Goal: Transaction & Acquisition: Register for event/course

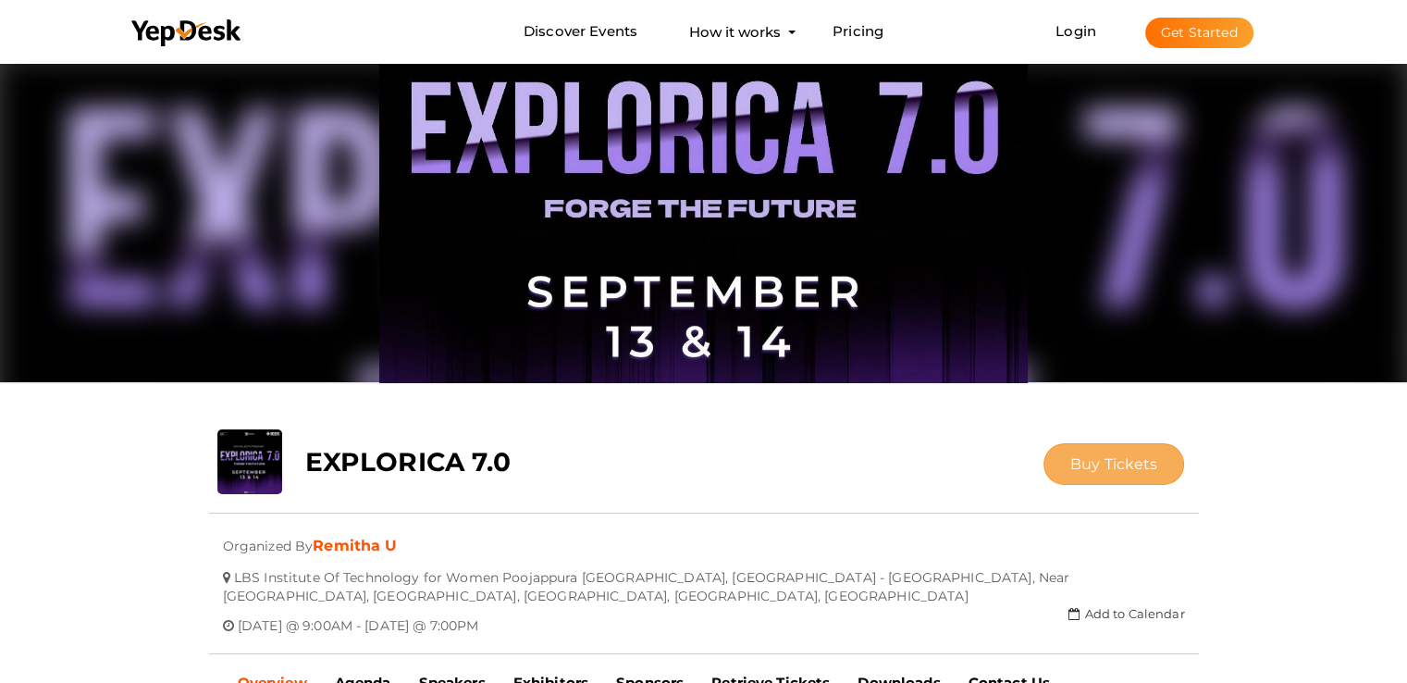
click at [1076, 461] on span "Buy Tickets" at bounding box center [1115, 464] width 88 height 18
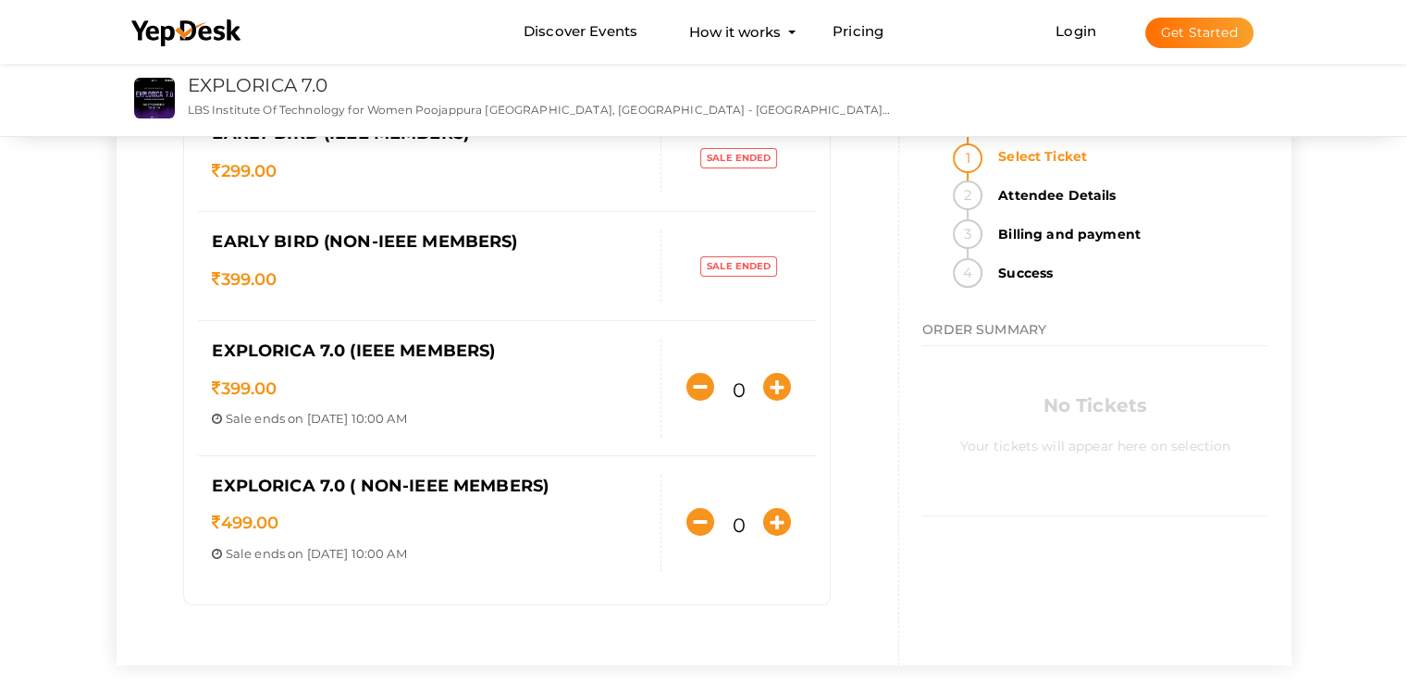
scroll to position [184, 0]
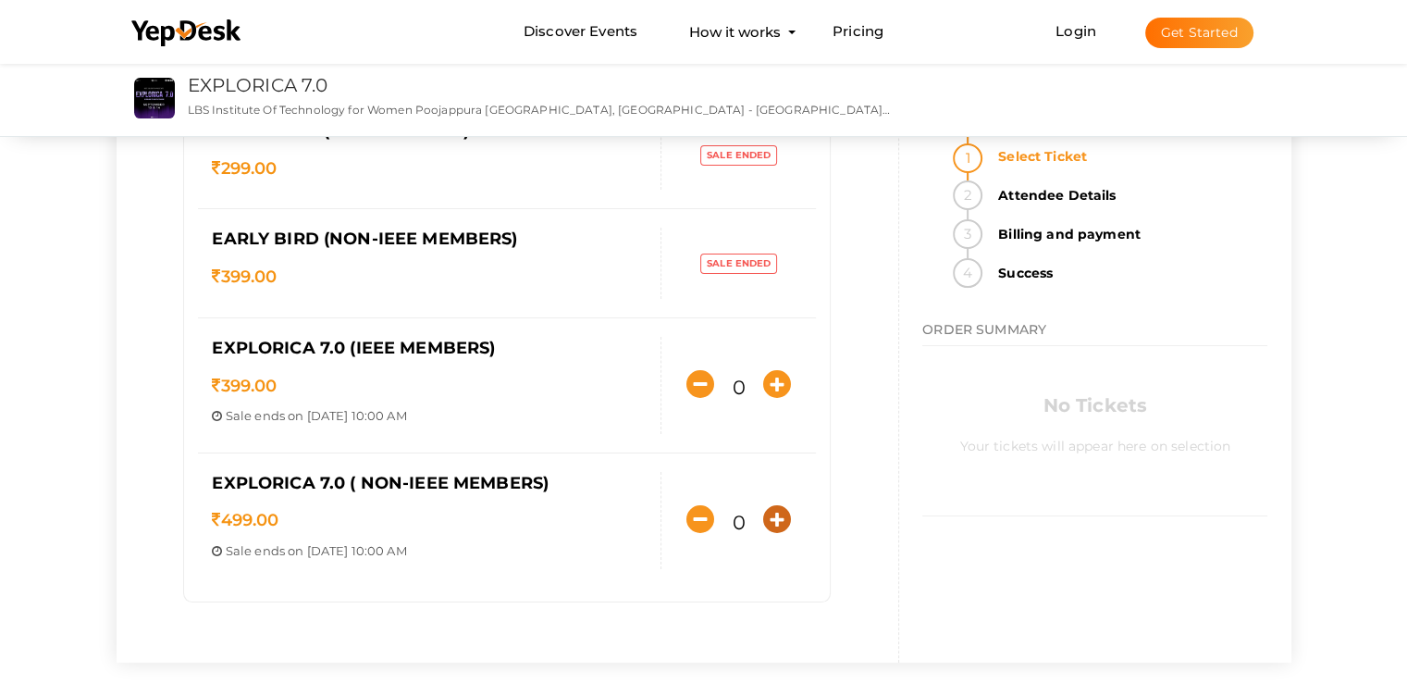
click at [770, 515] on icon "button" at bounding box center [777, 519] width 28 height 28
type input "1"
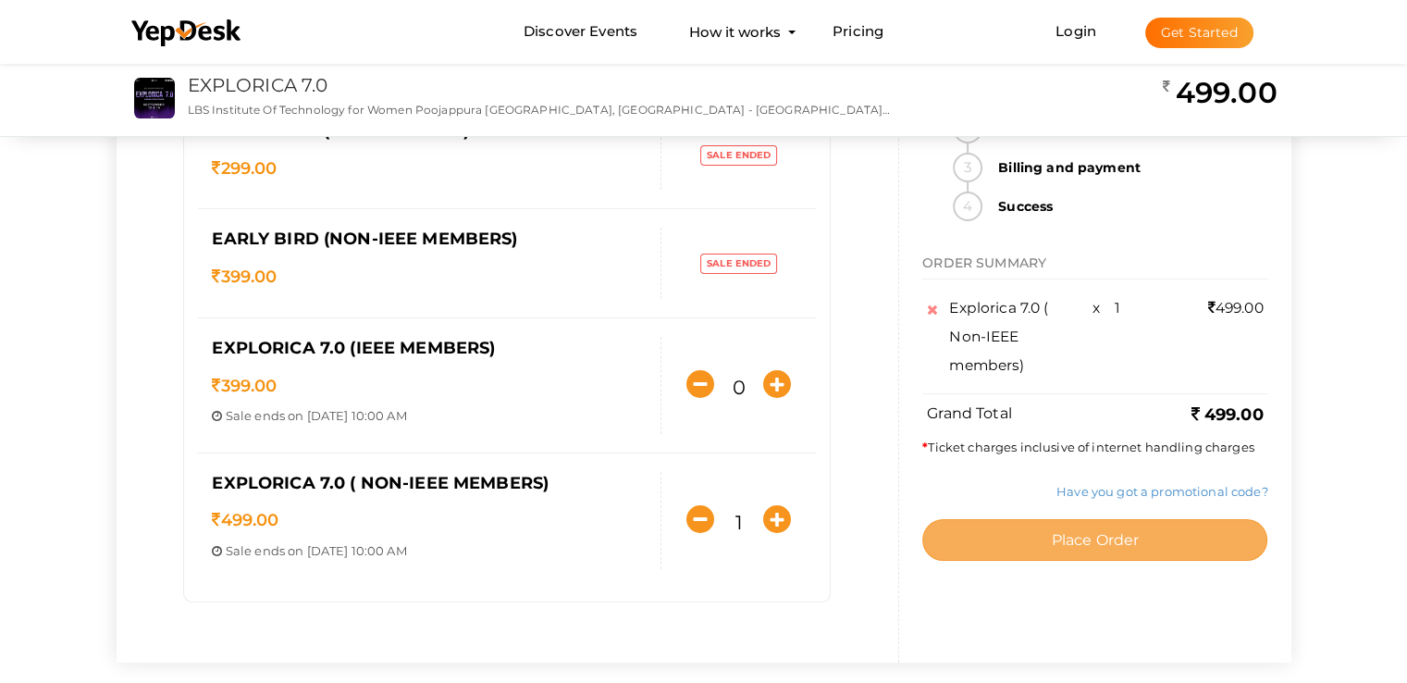
click at [1003, 542] on button "Place Order" at bounding box center [1094, 540] width 345 height 42
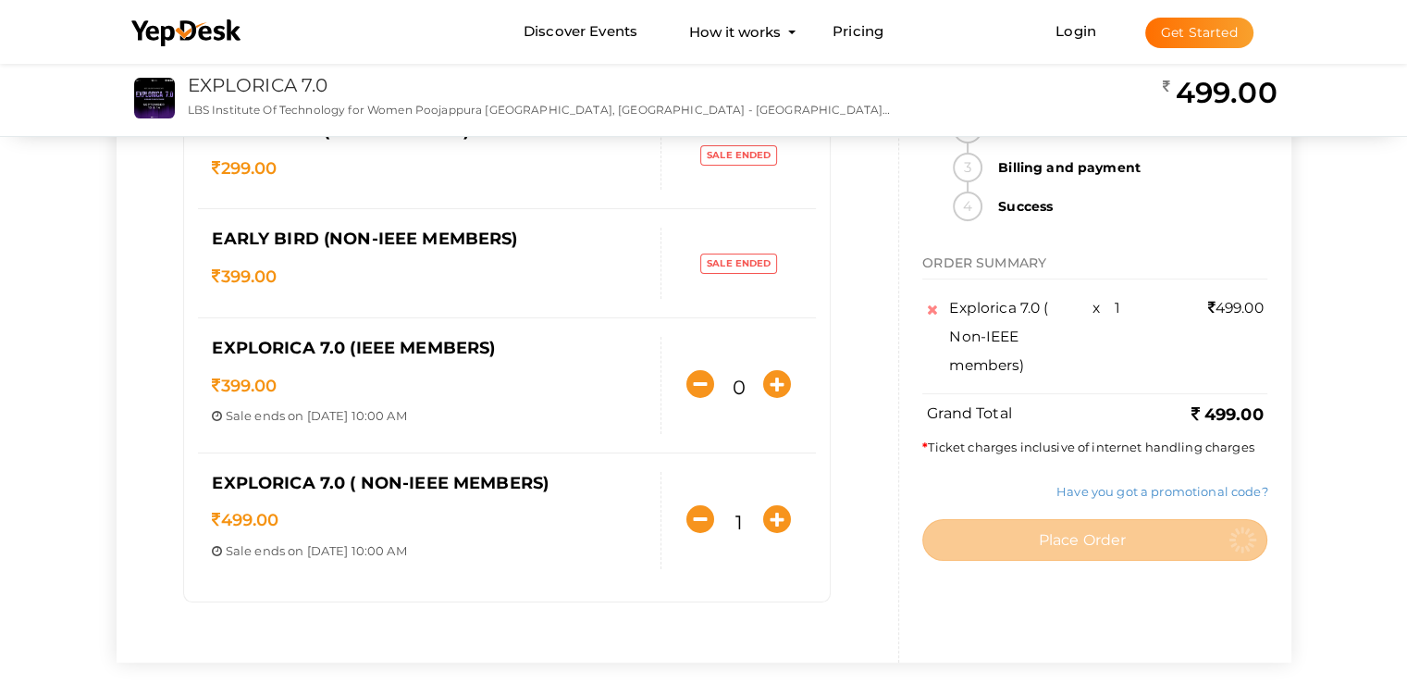
scroll to position [0, 0]
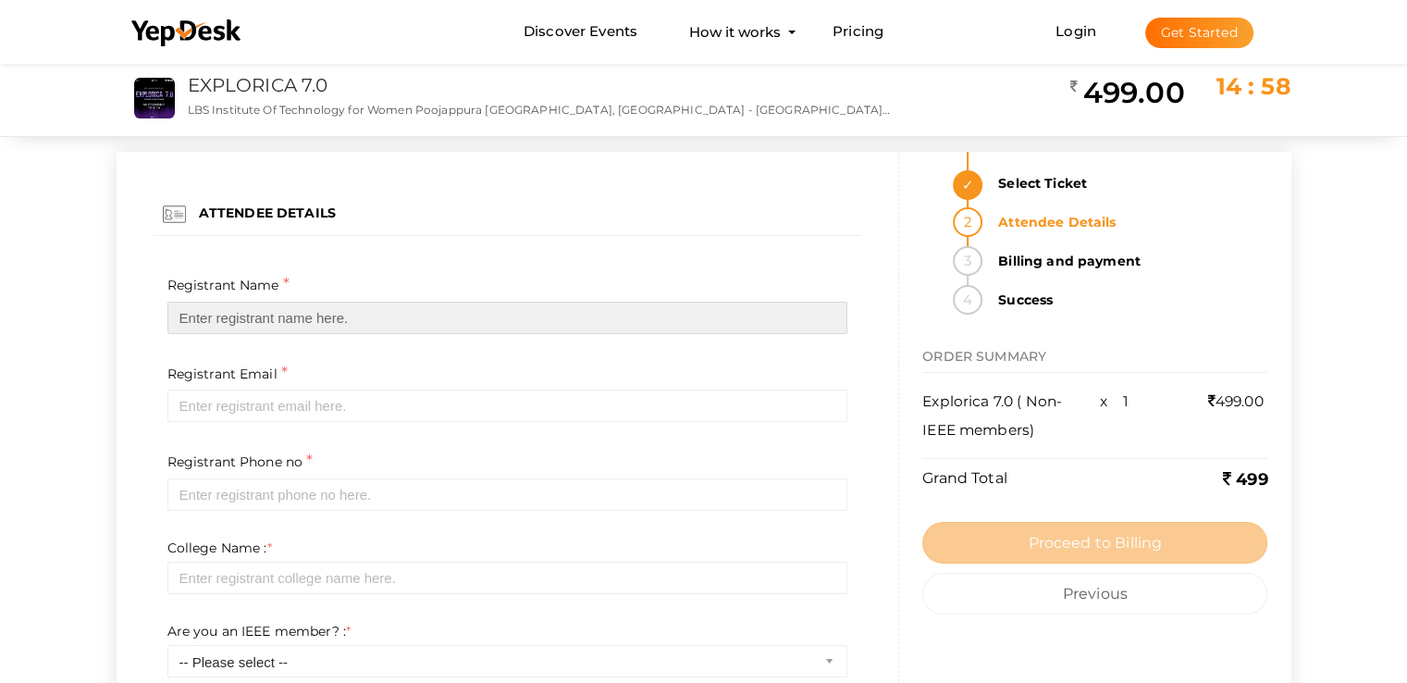
click at [317, 319] on input "text" at bounding box center [507, 318] width 681 height 32
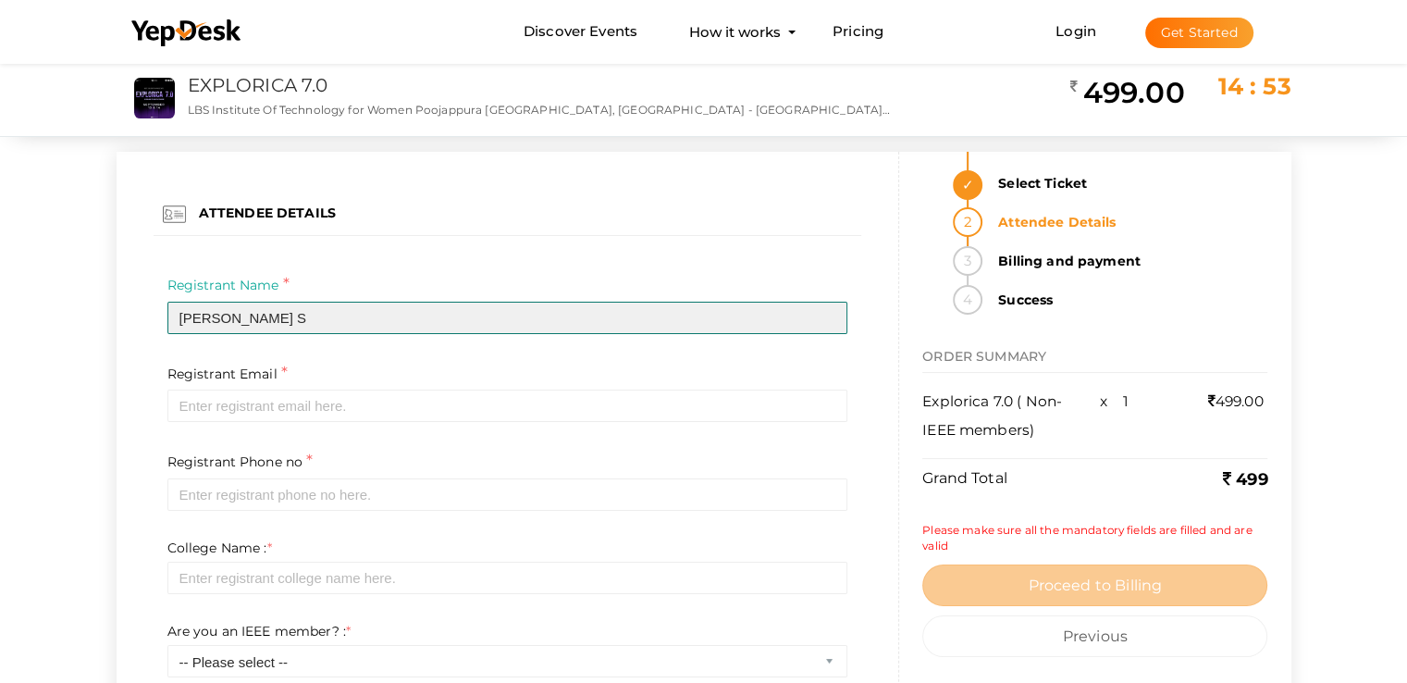
type input "Ameya S"
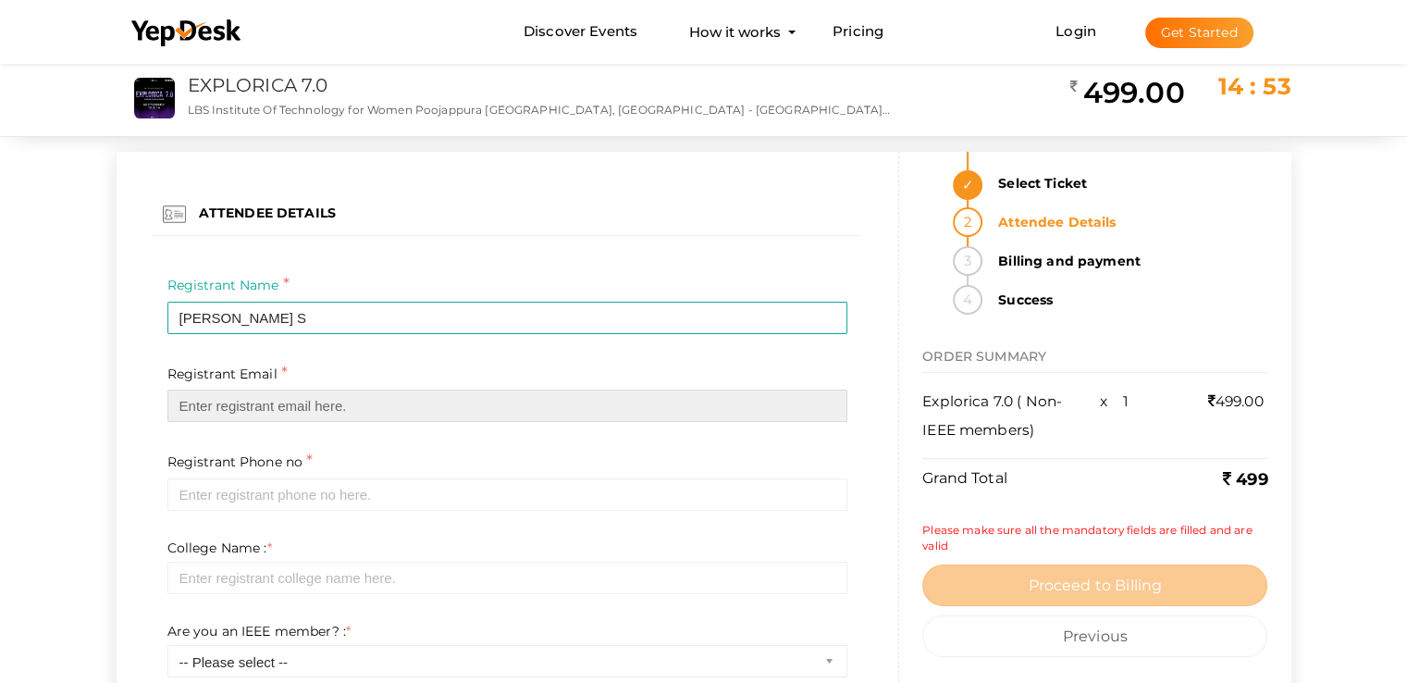
click at [223, 415] on input "email" at bounding box center [507, 406] width 681 height 32
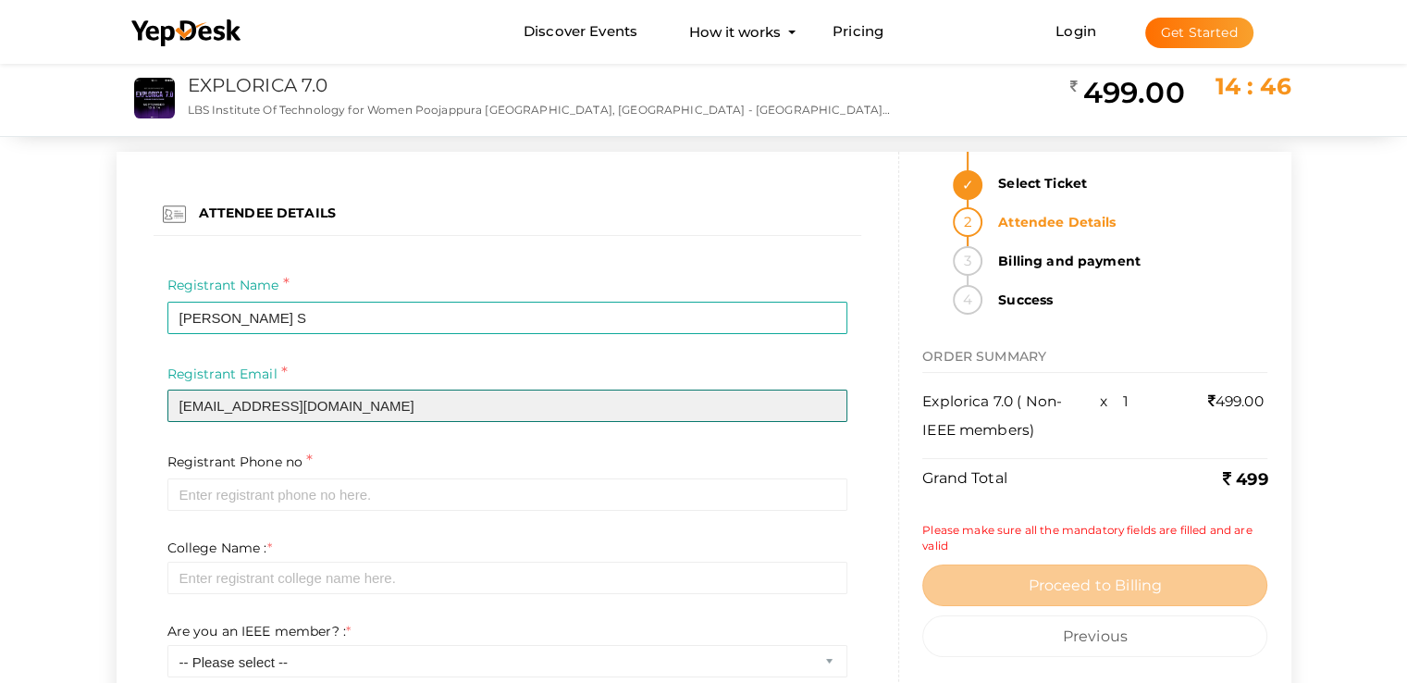
type input "[EMAIL_ADDRESS][DOMAIN_NAME]"
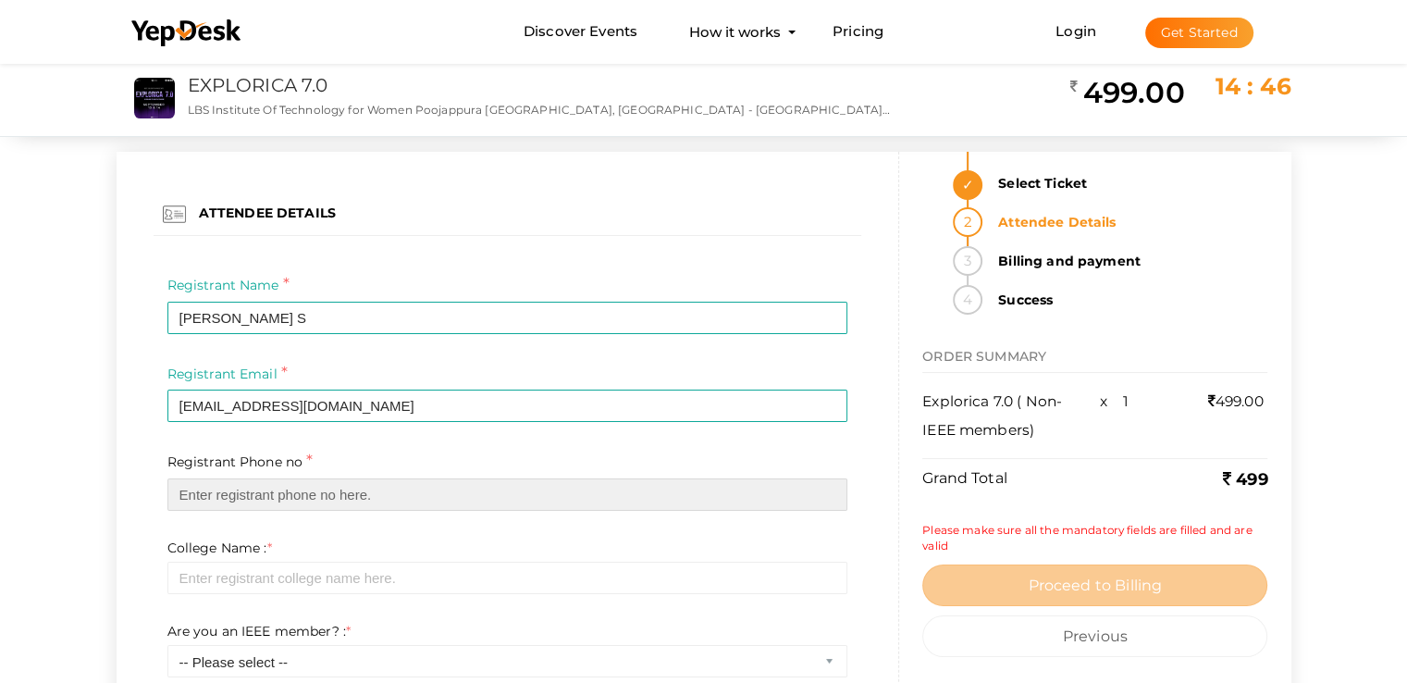
click at [217, 493] on input "text" at bounding box center [507, 494] width 681 height 32
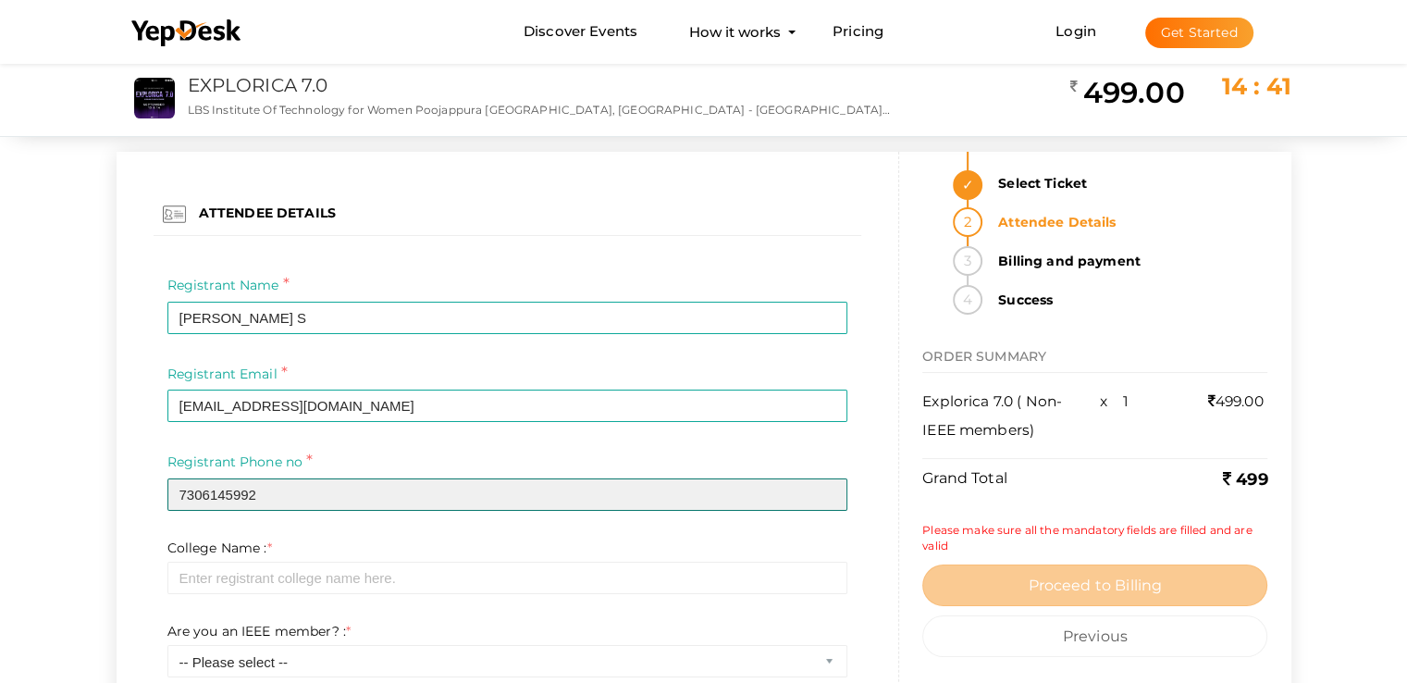
type input "7306145992"
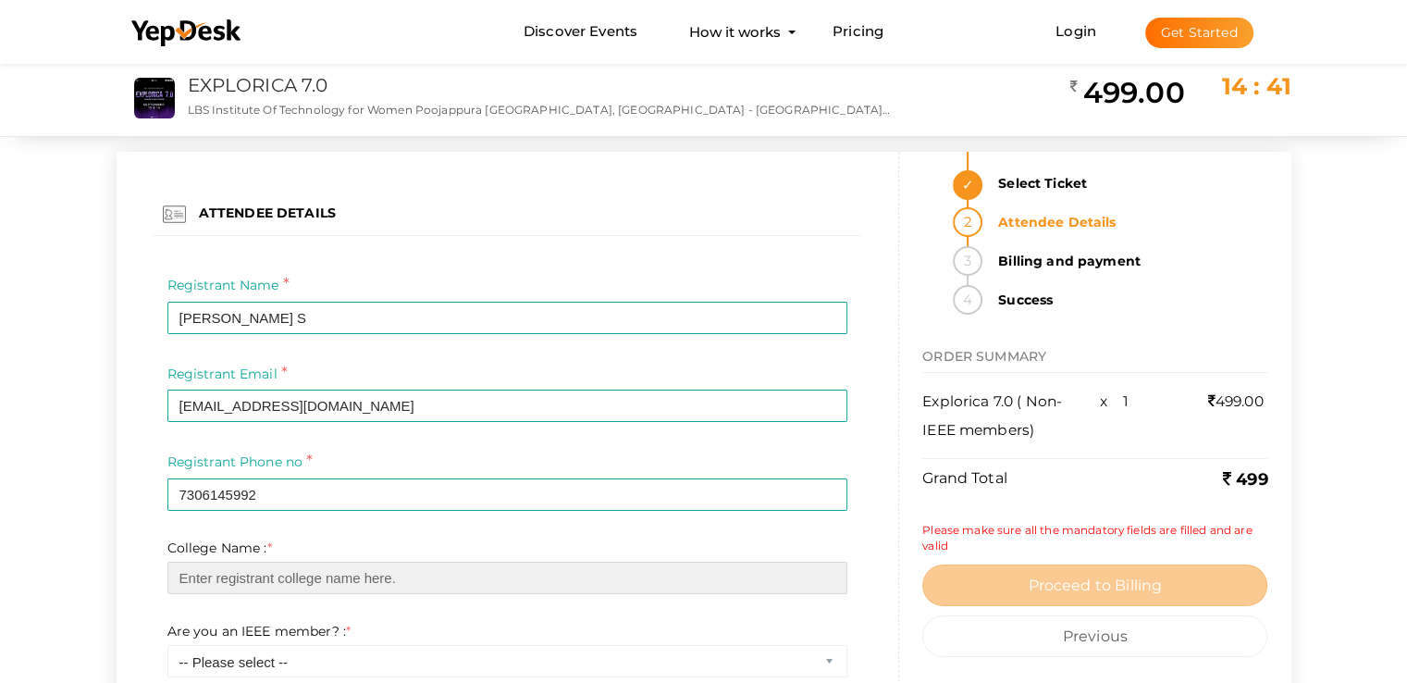
click at [216, 571] on input "text" at bounding box center [507, 578] width 681 height 32
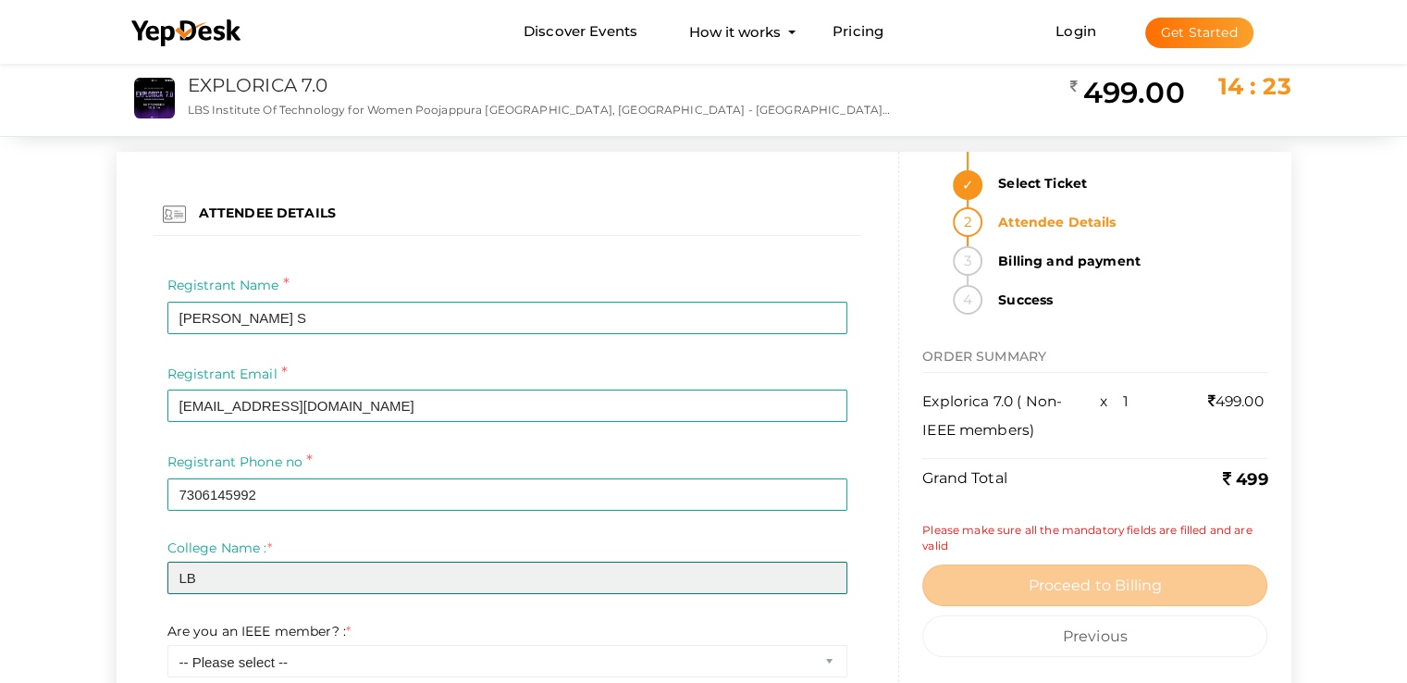
type input "L"
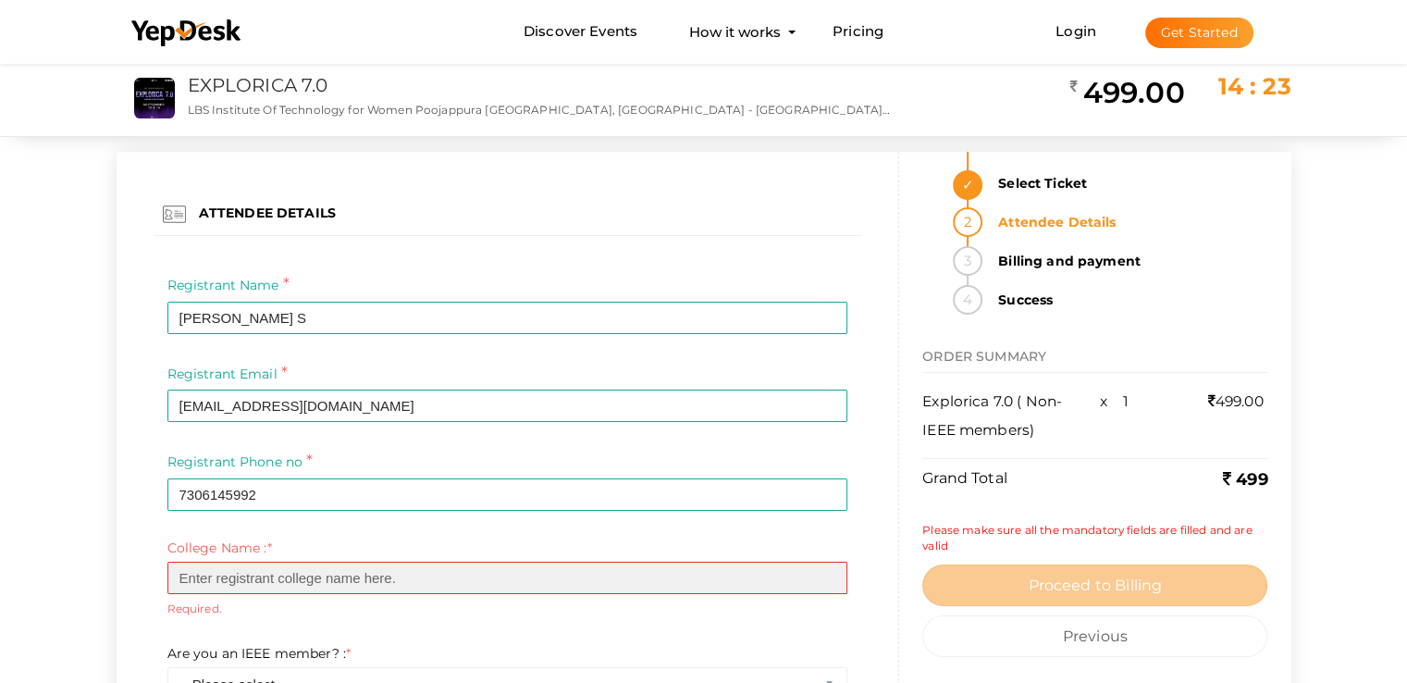
paste input "LBS Institute of Technology for Women"
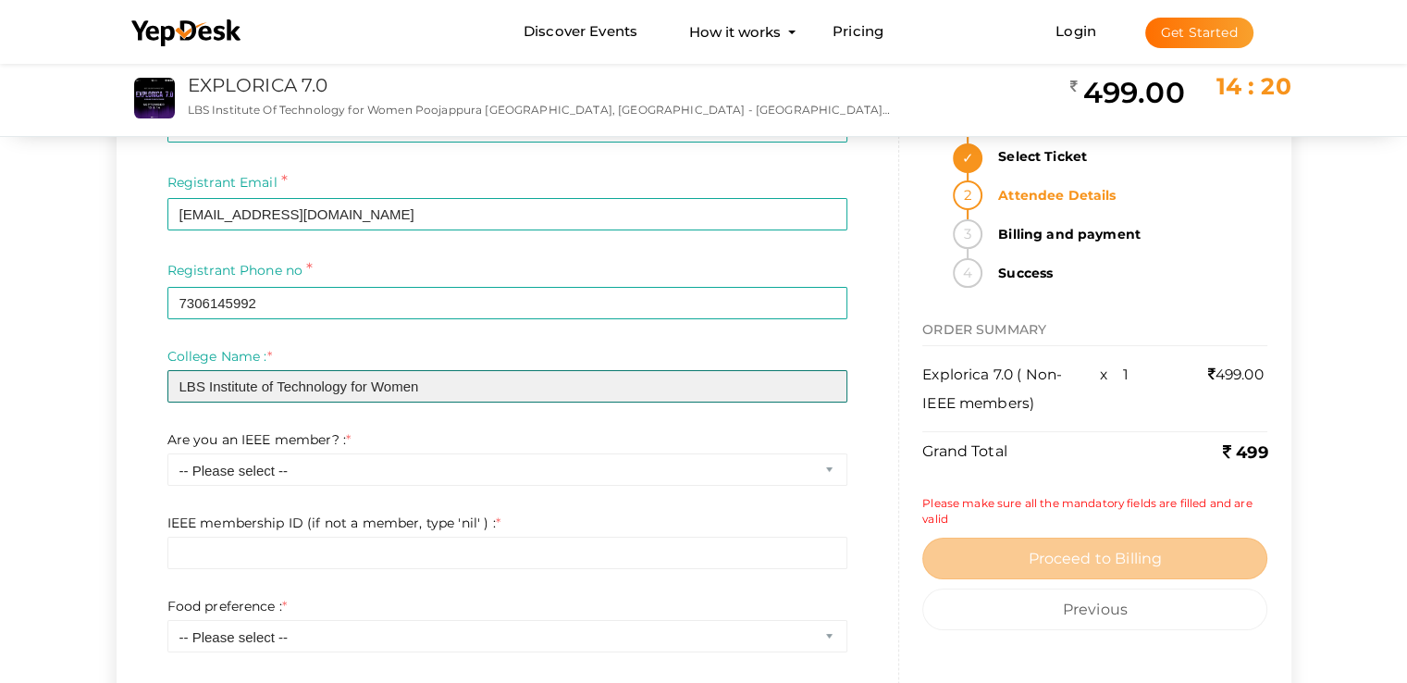
scroll to position [345, 0]
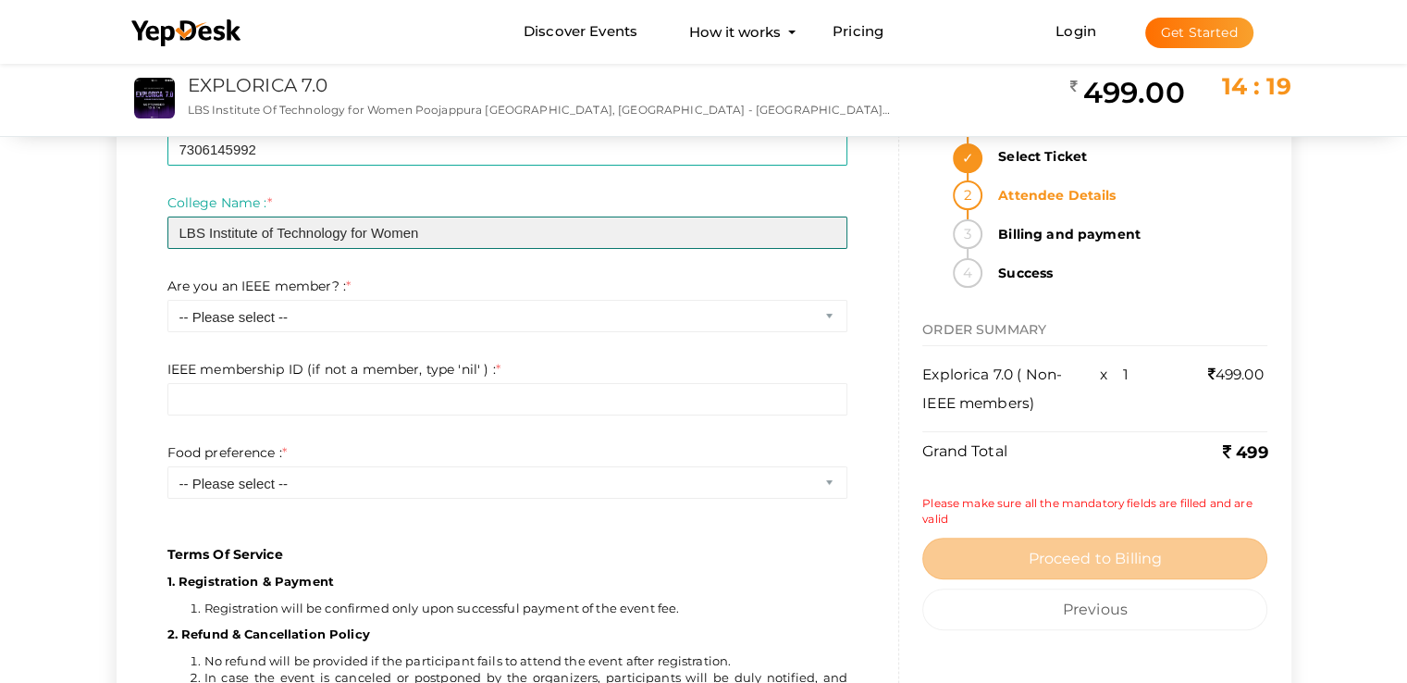
type input "LBS Institute of Technology for Women"
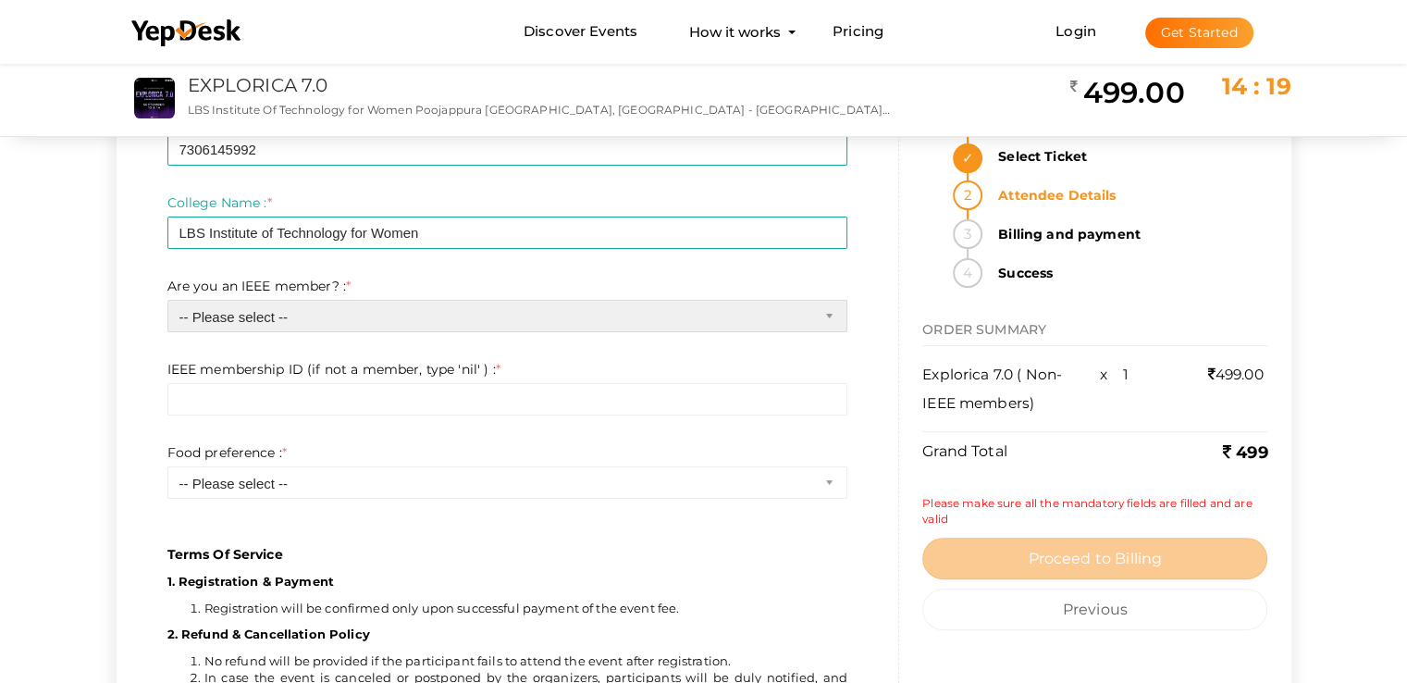
click at [308, 321] on select "-- Please select -- Yes No" at bounding box center [507, 316] width 681 height 32
select select "1"
click at [167, 300] on select "-- Please select -- Yes No" at bounding box center [507, 316] width 681 height 32
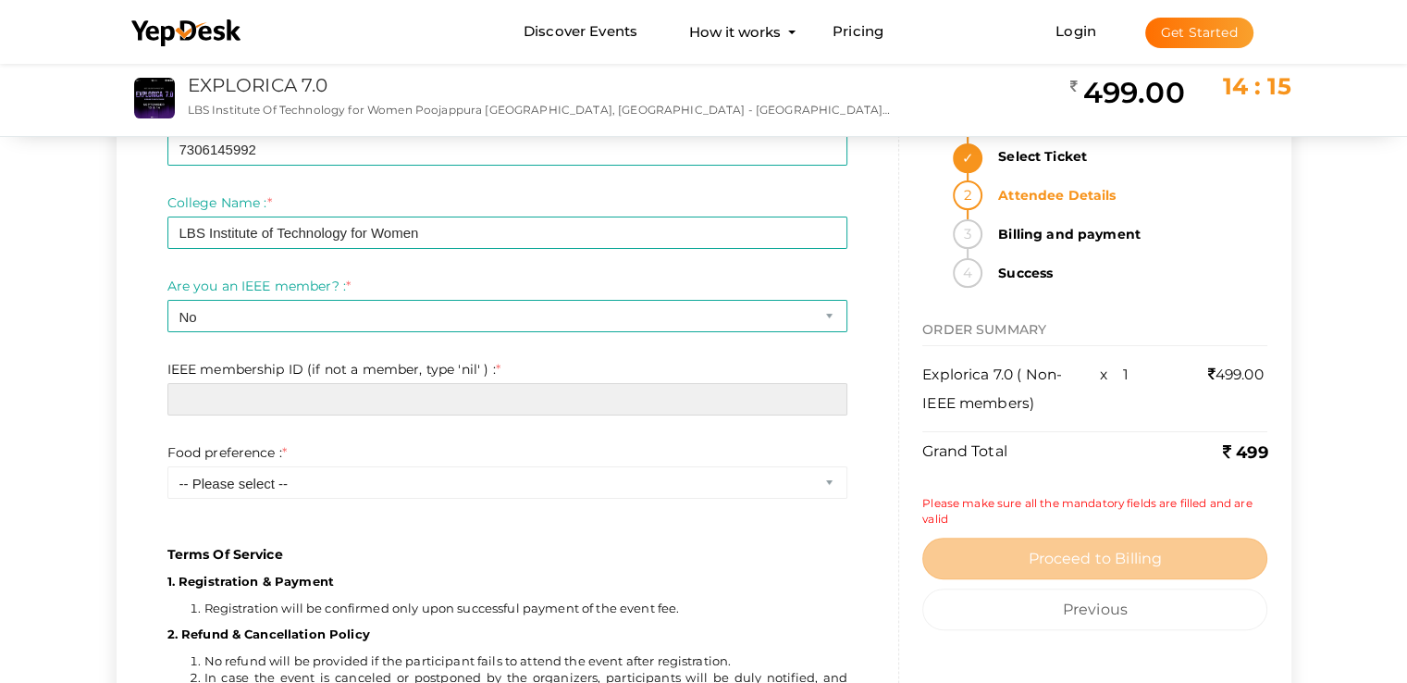
click at [254, 404] on input "text" at bounding box center [507, 399] width 681 height 32
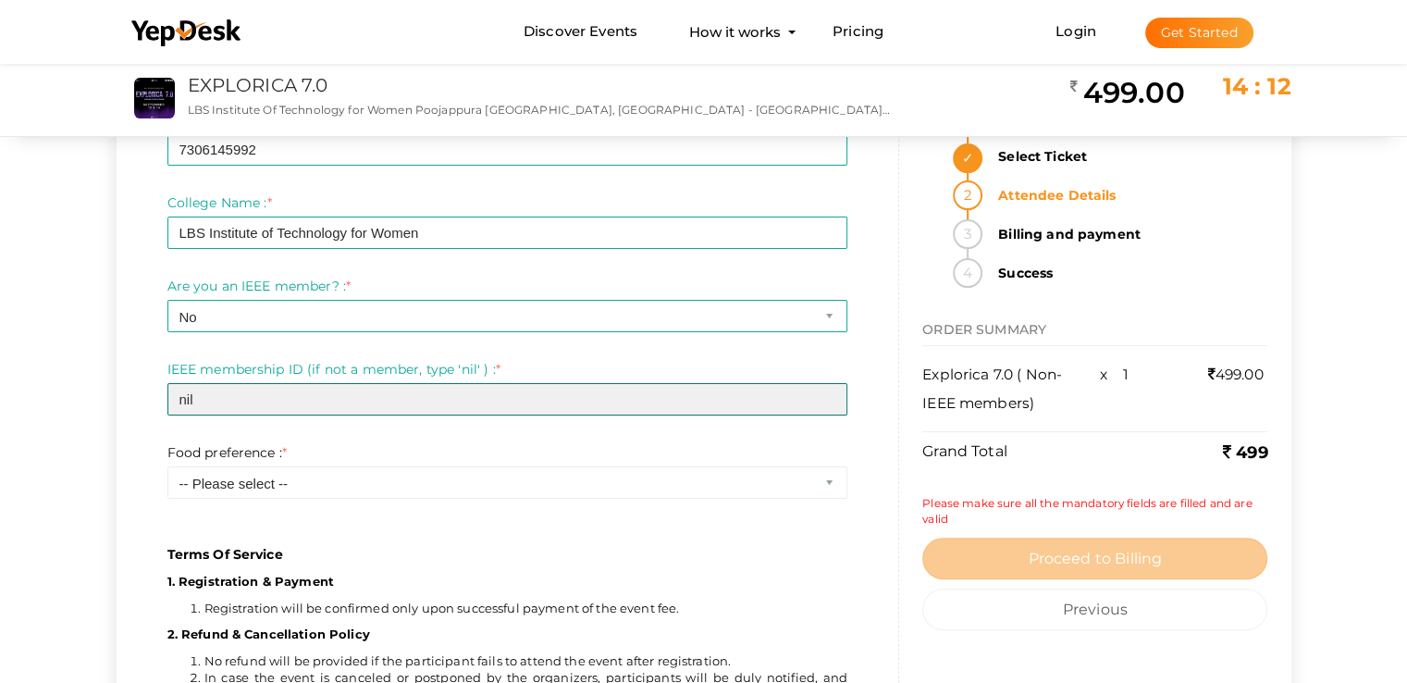
type input "nil"
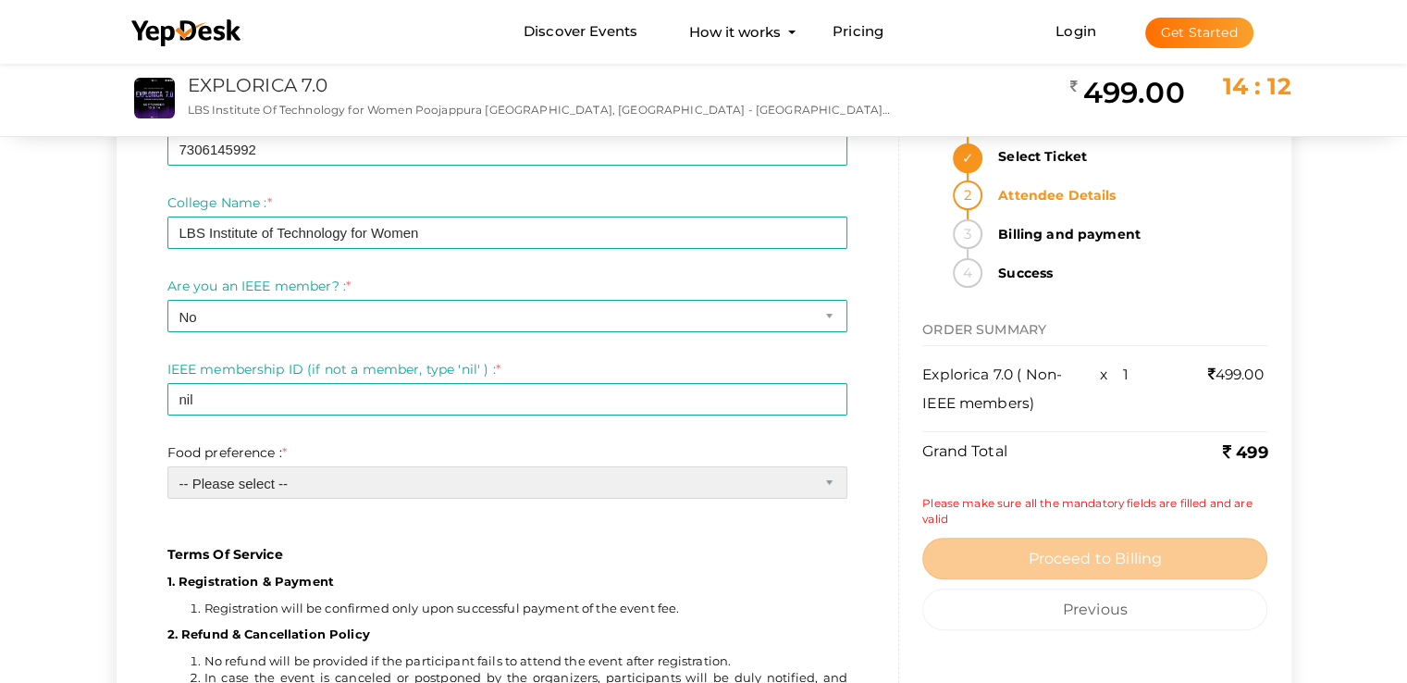
click at [228, 482] on select "-- Please select -- Veg Non veg" at bounding box center [507, 482] width 681 height 32
select select "1"
click at [167, 466] on select "-- Please select -- Veg Non veg" at bounding box center [507, 482] width 681 height 32
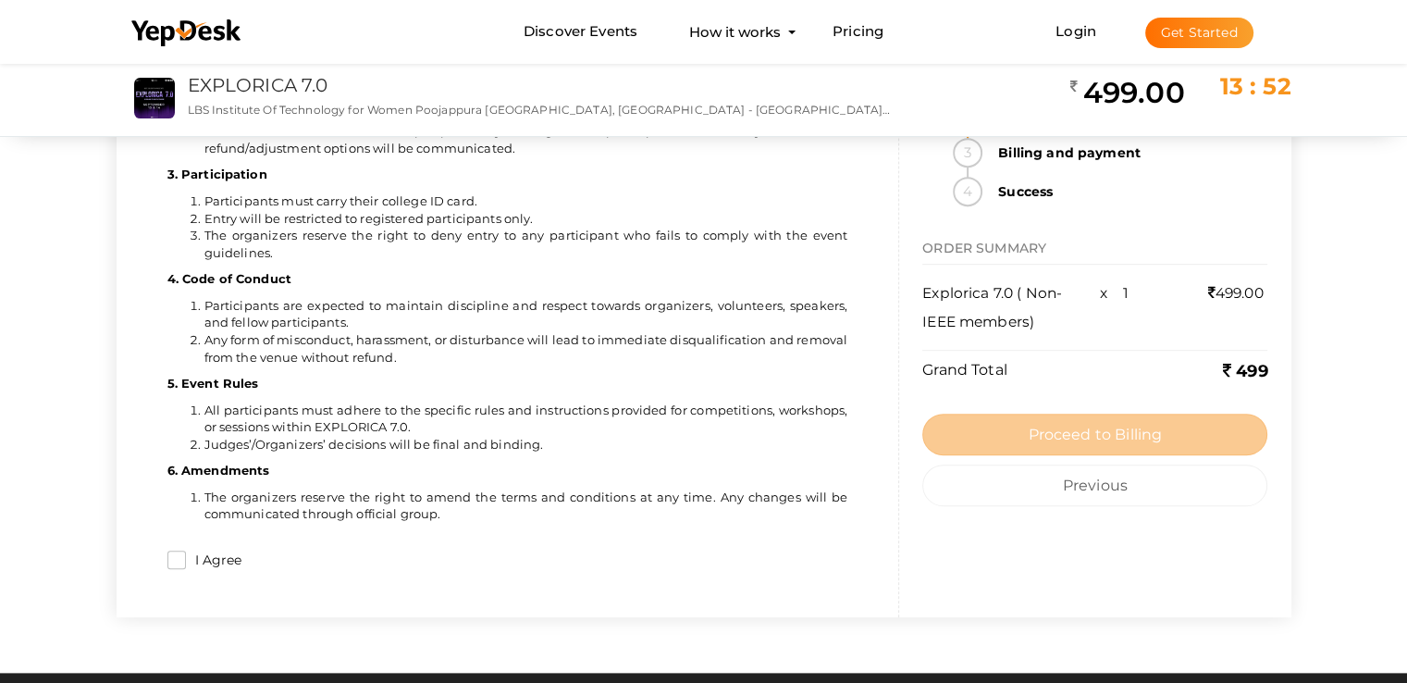
scroll to position [899, 0]
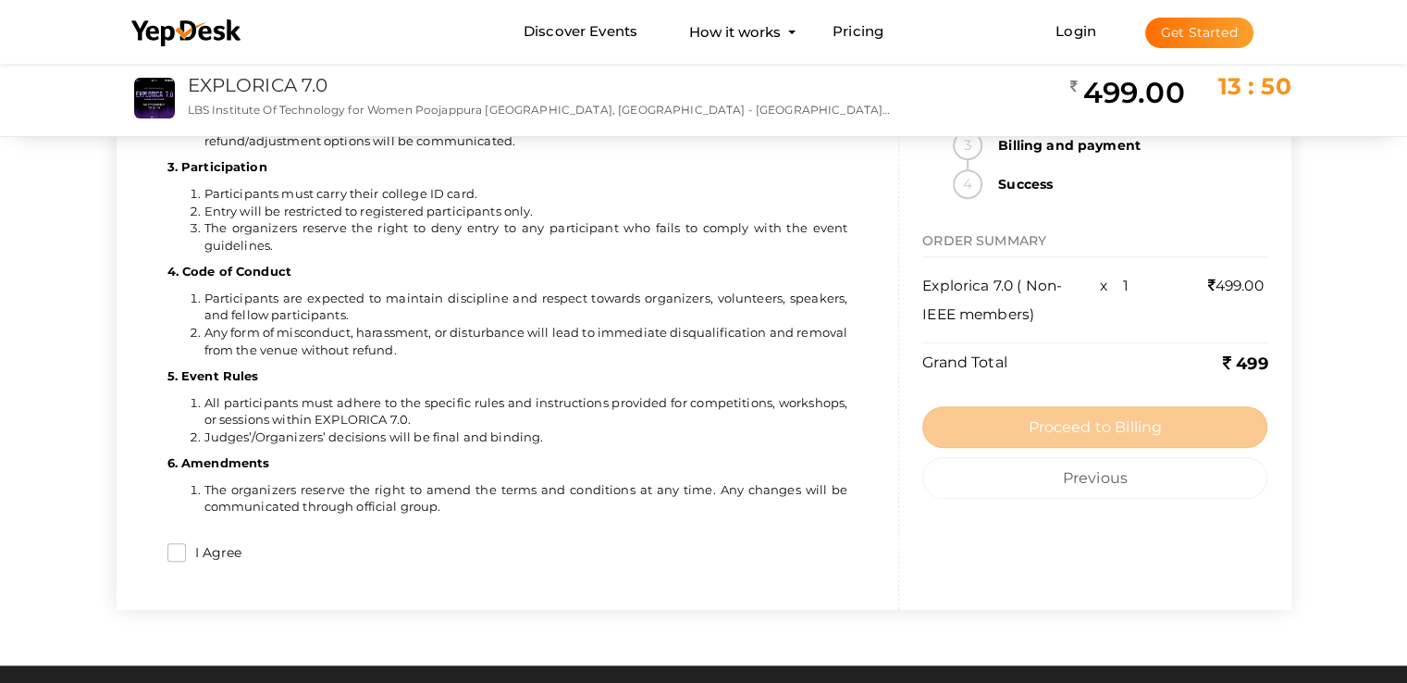
click at [186, 551] on label "I Agree" at bounding box center [214, 553] width 56 height 20
click at [185, 551] on input "I Agree" at bounding box center [176, 552] width 19 height 19
checkbox input "true"
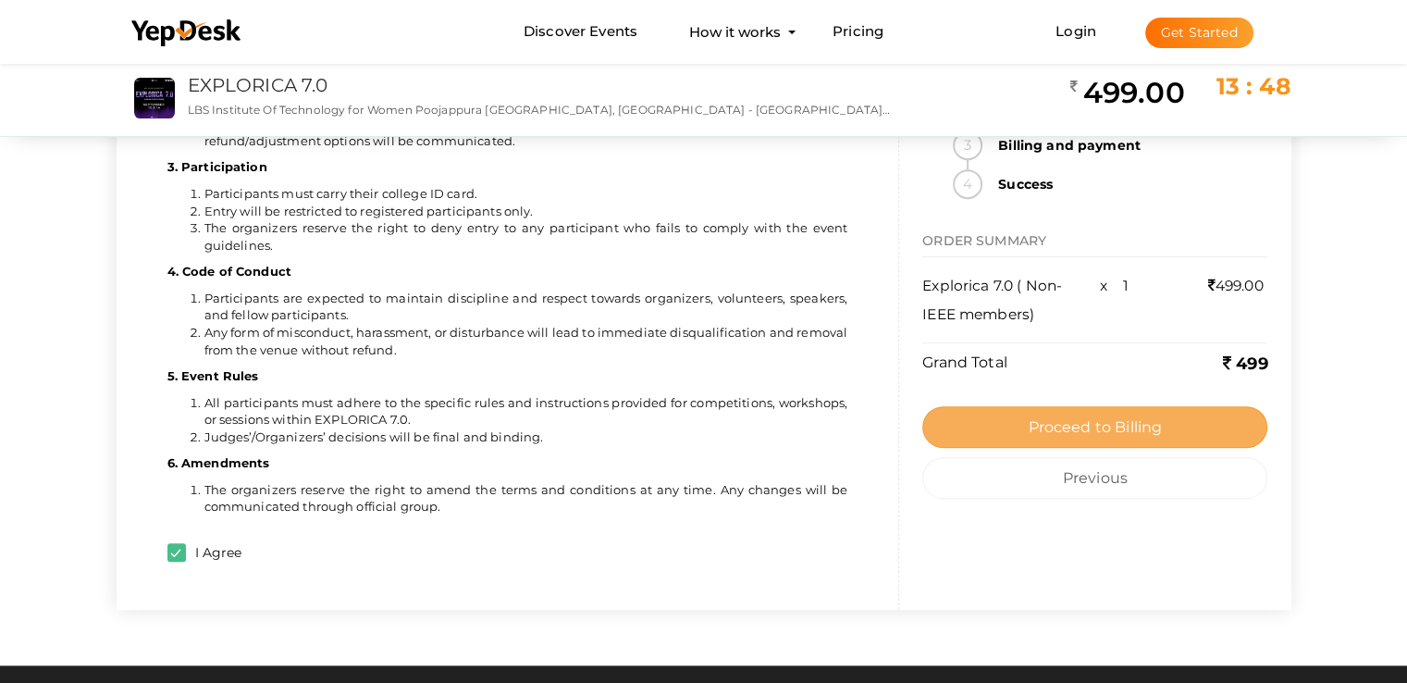
click at [959, 415] on button "Proceed to Billing" at bounding box center [1094, 427] width 345 height 42
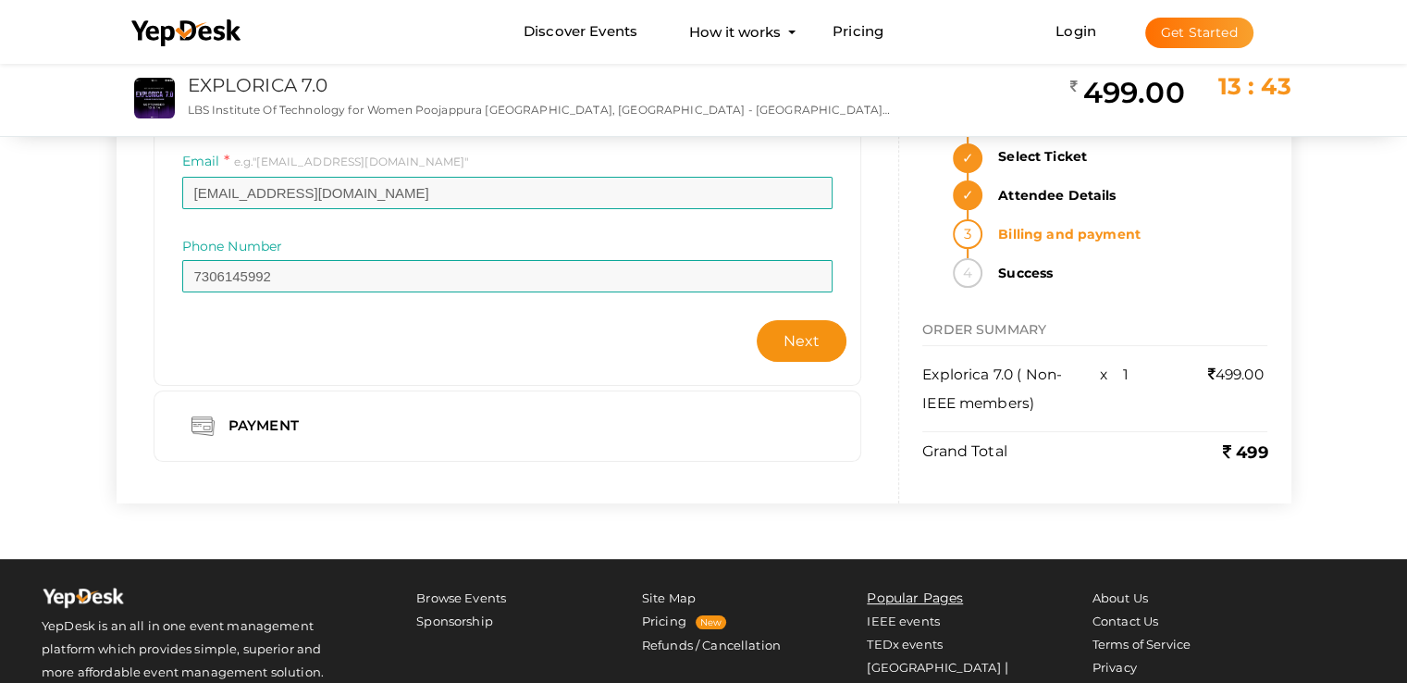
scroll to position [237, 0]
click at [829, 338] on button "Next" at bounding box center [802, 341] width 91 height 42
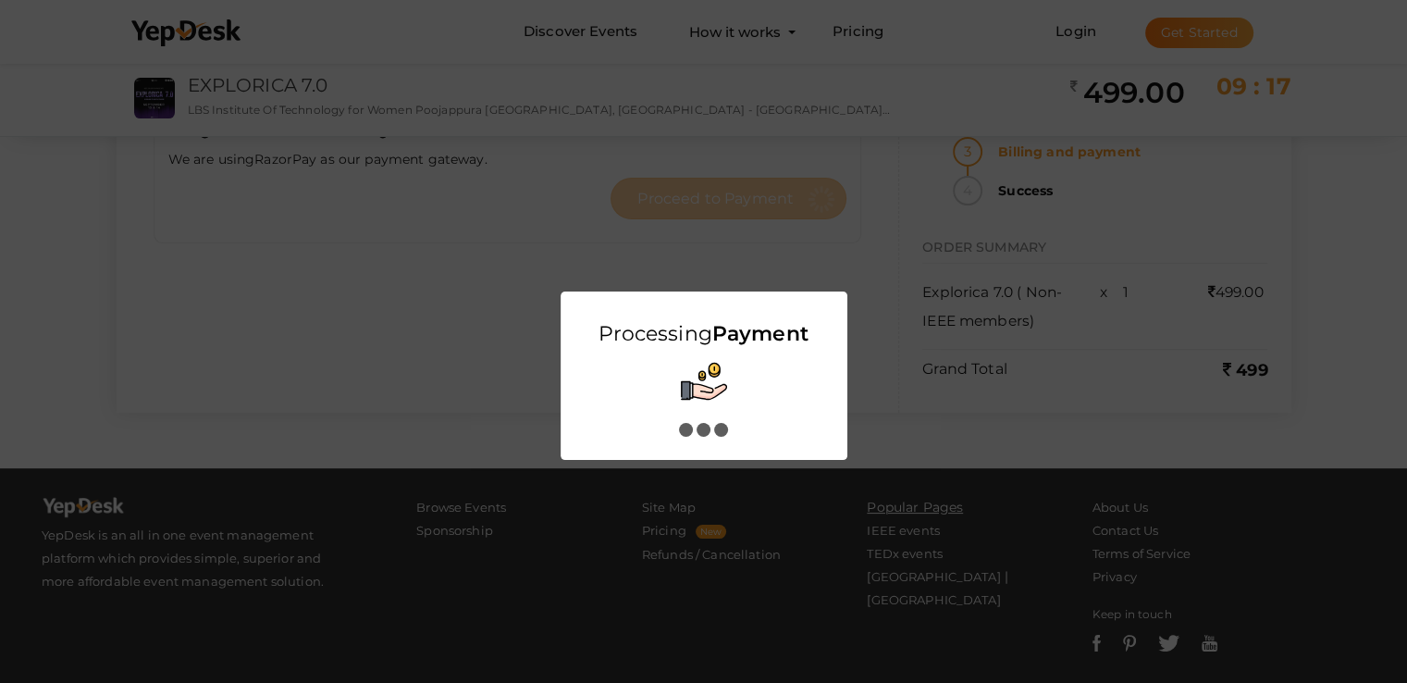
scroll to position [0, 0]
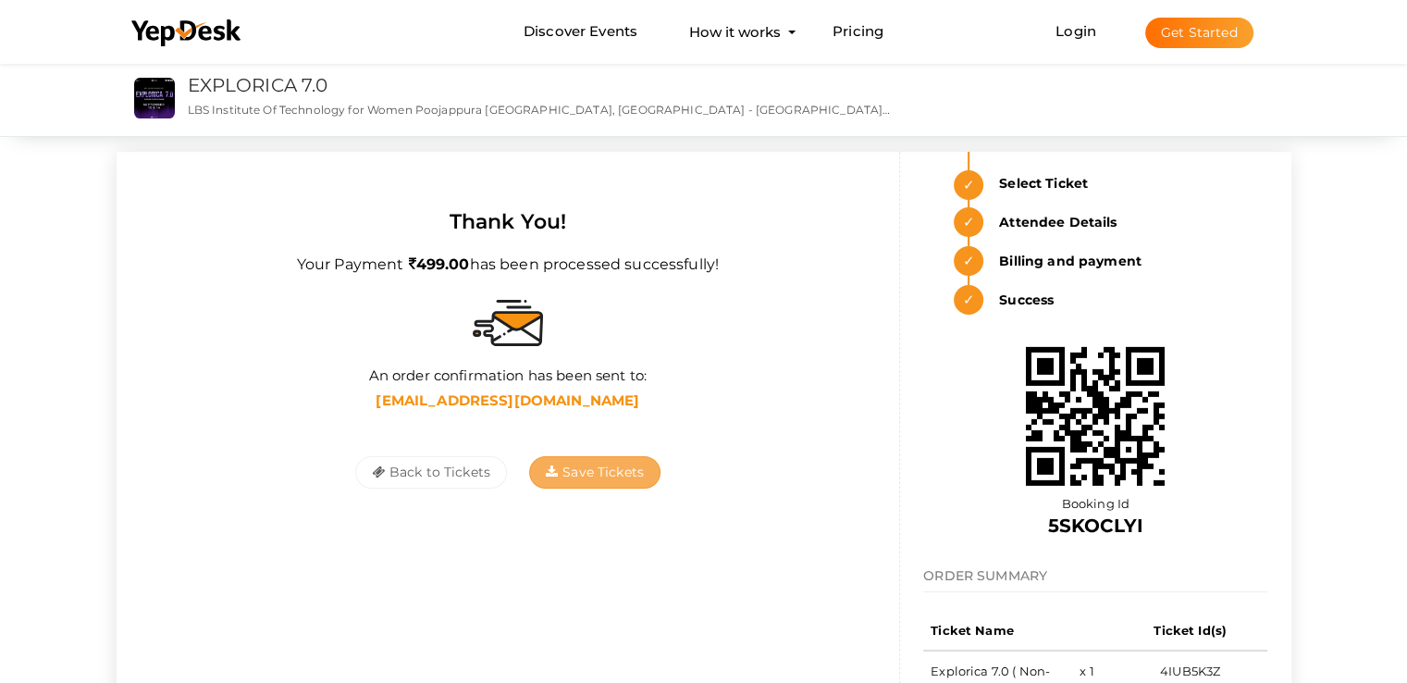
click at [586, 464] on span "Save Tickets" at bounding box center [595, 472] width 98 height 17
click at [404, 467] on button "Back to Tickets" at bounding box center [431, 472] width 152 height 32
